Goal: Find specific page/section: Find specific page/section

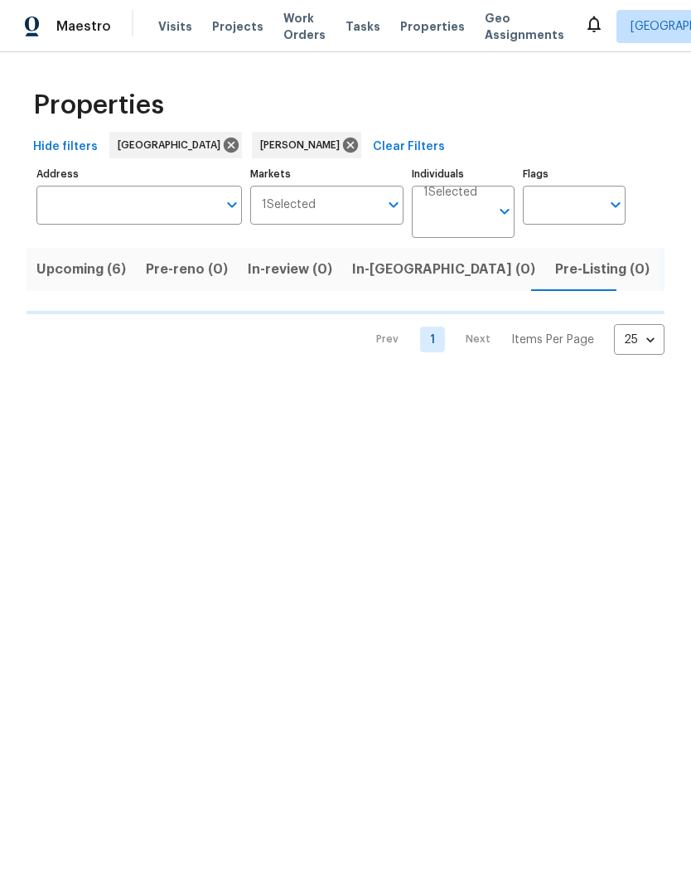
scroll to position [0, 34]
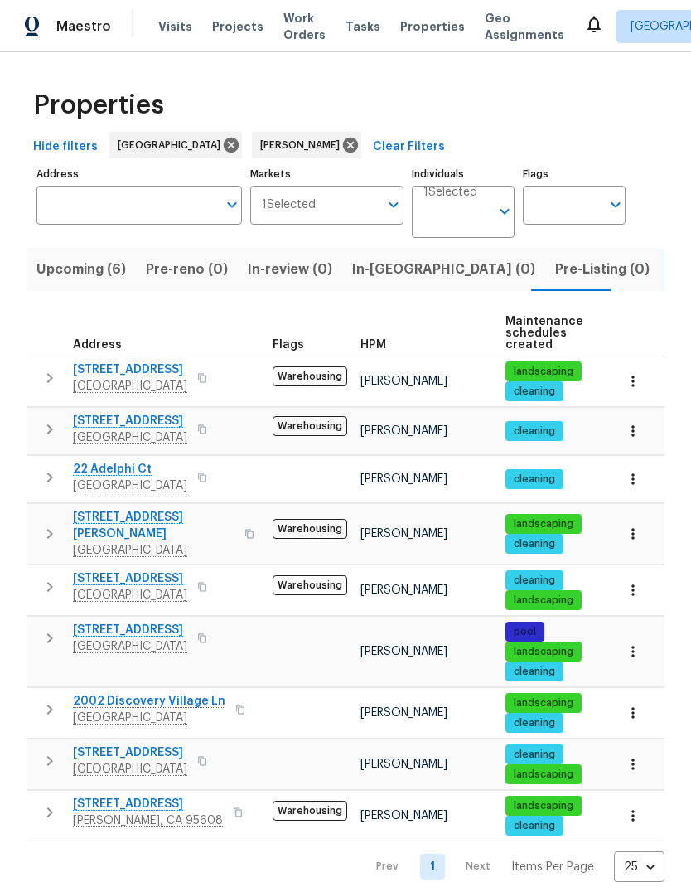
scroll to position [12, 0]
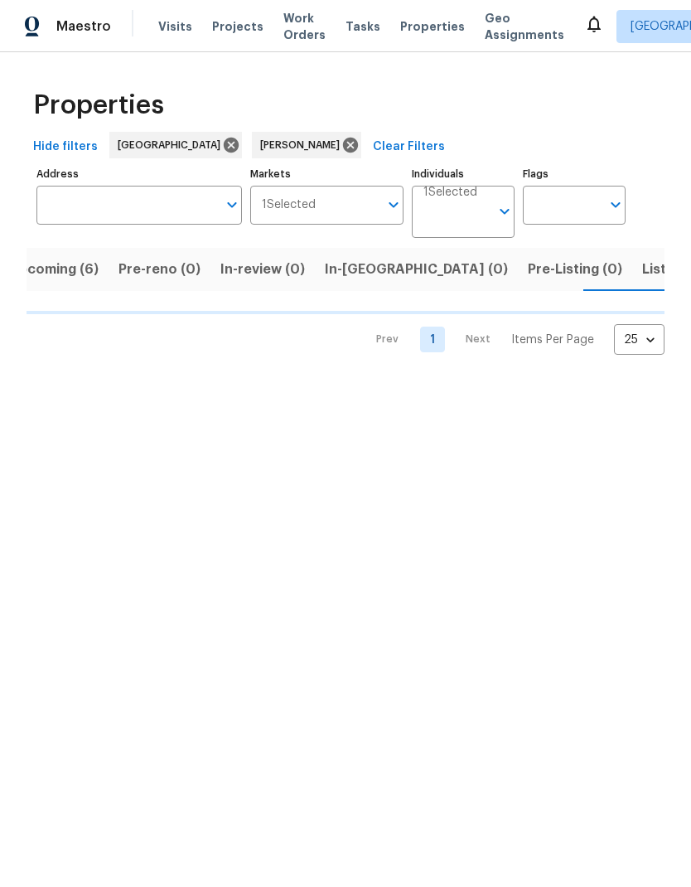
scroll to position [0, 28]
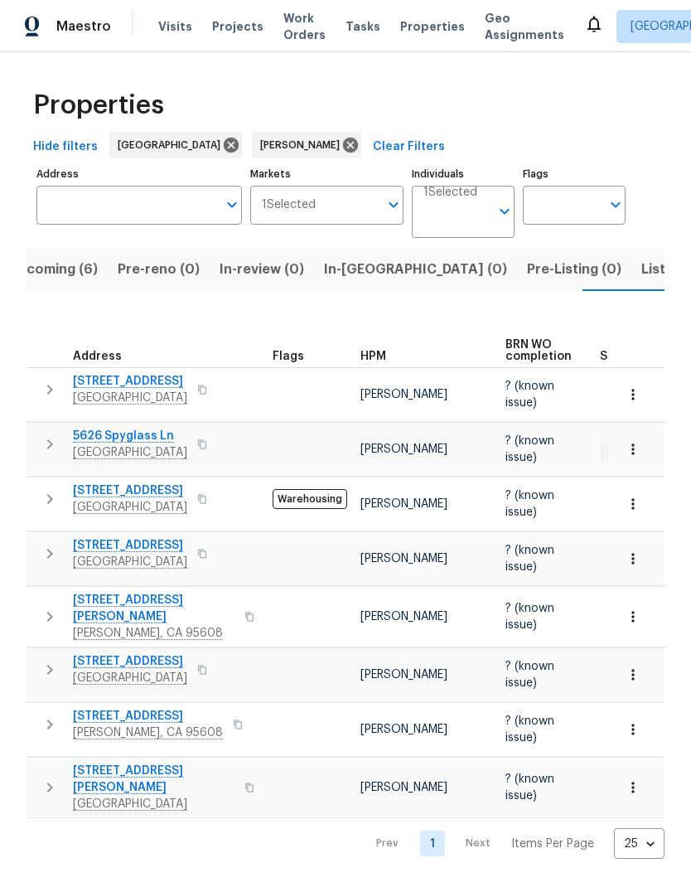
click at [641, 278] on span "Listed (9)" at bounding box center [672, 269] width 63 height 23
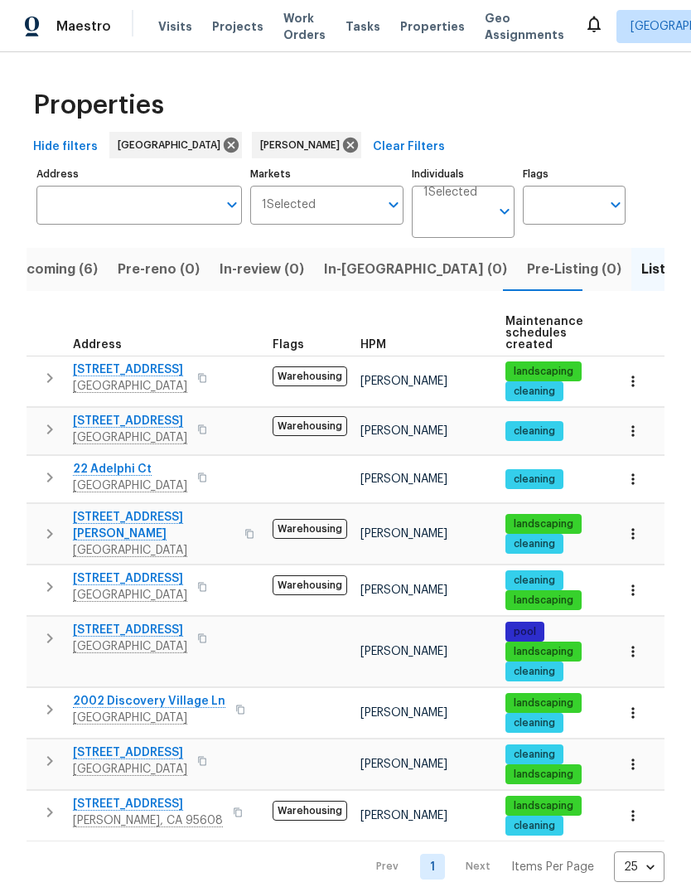
scroll to position [12, 0]
click at [233, 807] on icon "button" at bounding box center [238, 812] width 10 height 10
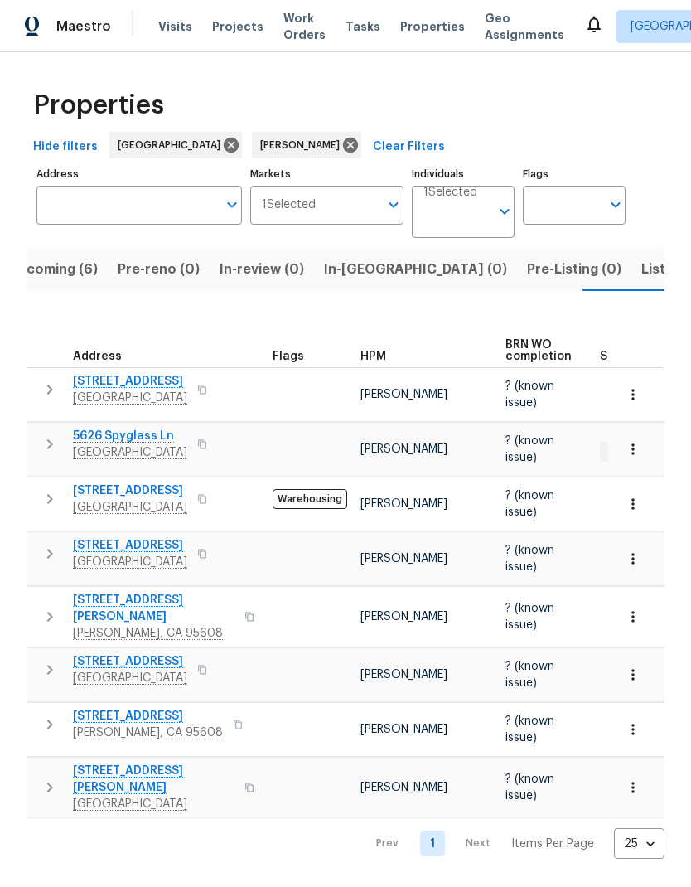
click at [224, 708] on div "[STREET_ADDRESS][PERSON_NAME]" at bounding box center [166, 724] width 186 height 33
click at [233, 719] on icon "button" at bounding box center [238, 724] width 10 height 10
click at [212, 658] on button "button" at bounding box center [202, 669] width 20 height 23
click at [207, 664] on icon "button" at bounding box center [202, 669] width 10 height 10
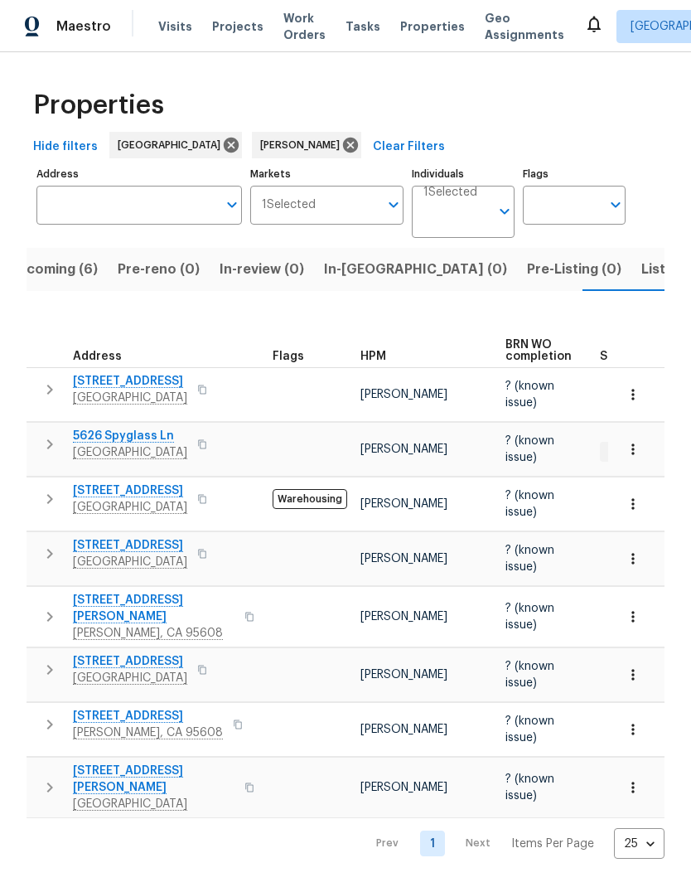
click at [641, 273] on span "Listed (9)" at bounding box center [672, 269] width 63 height 23
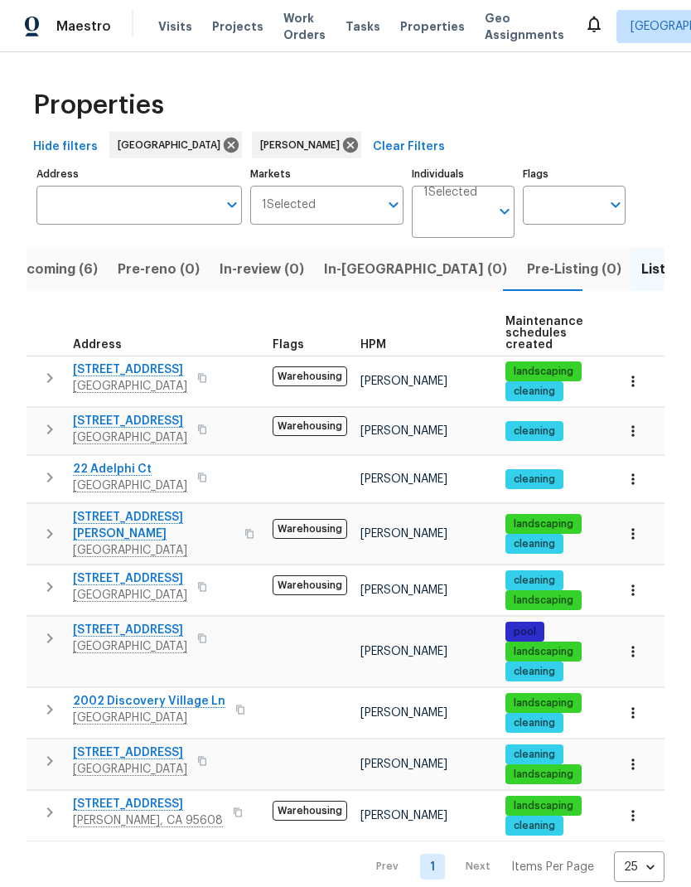
scroll to position [12, 0]
